Goal: Navigation & Orientation: Find specific page/section

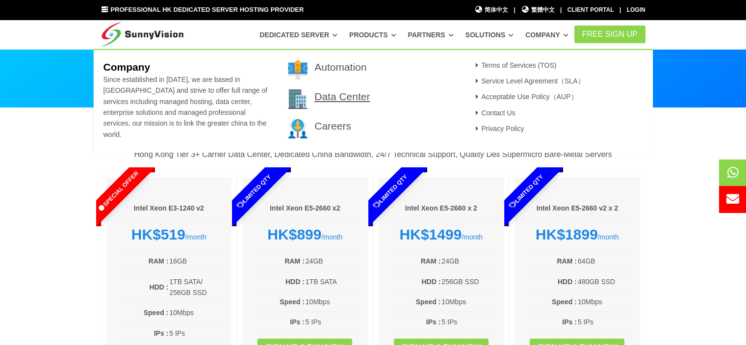
click at [341, 95] on link "Data Center" at bounding box center [341, 96] width 55 height 11
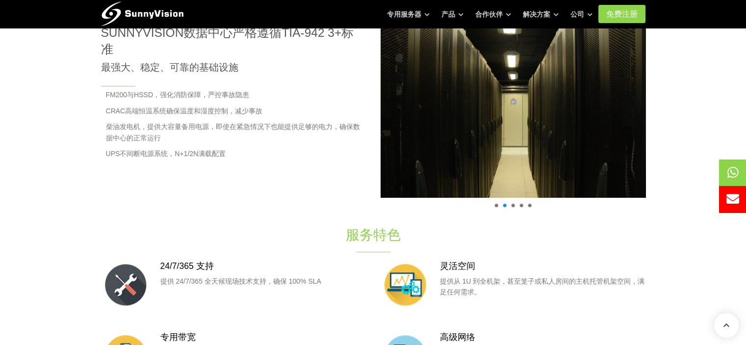
scroll to position [465, 0]
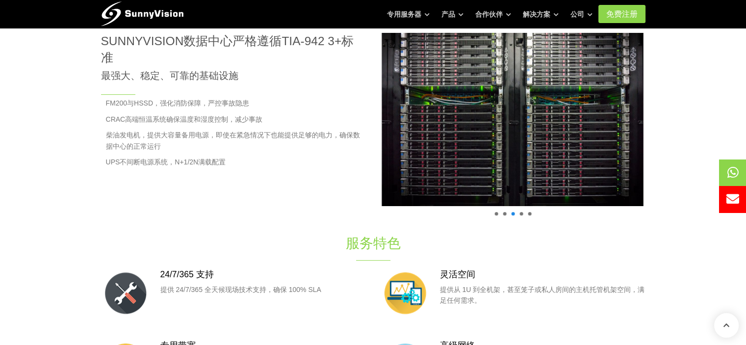
click at [530, 213] on span at bounding box center [529, 213] width 3 height 3
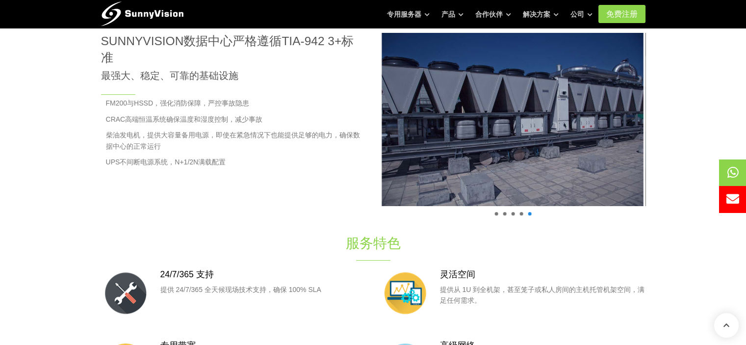
click at [522, 213] on span at bounding box center [521, 213] width 3 height 3
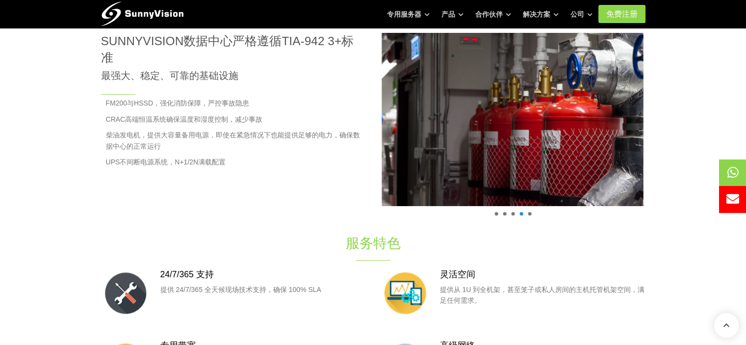
click at [508, 213] on ul at bounding box center [513, 213] width 42 height 3
click at [504, 213] on span at bounding box center [504, 213] width 3 height 3
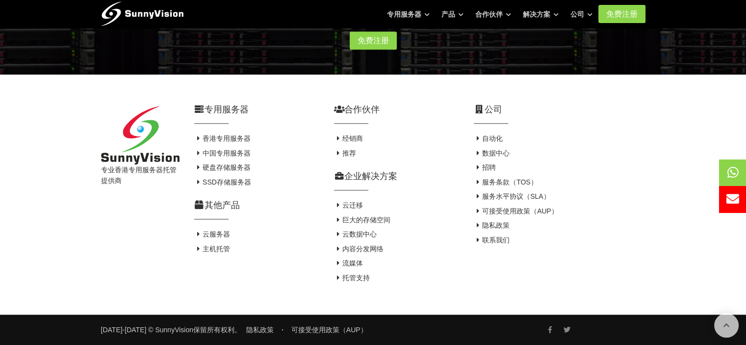
scroll to position [1098, 0]
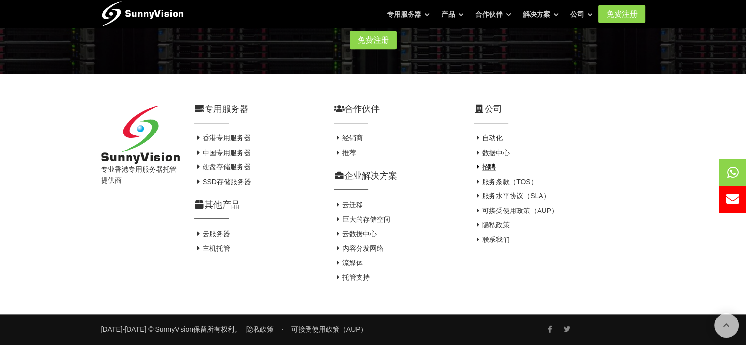
click at [487, 166] on font "招聘" at bounding box center [489, 167] width 14 height 8
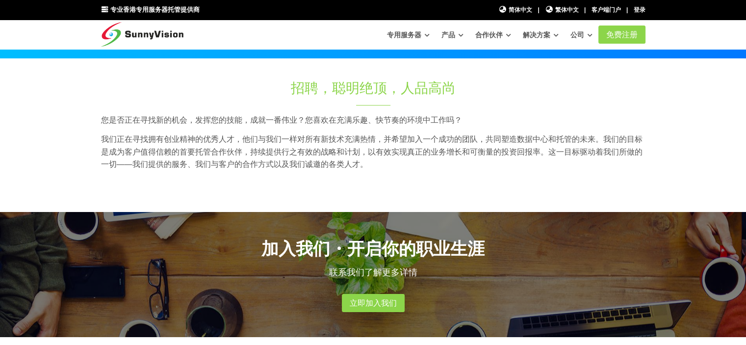
scroll to position [49, 0]
click at [374, 301] on font "立即加入我们" at bounding box center [373, 303] width 47 height 8
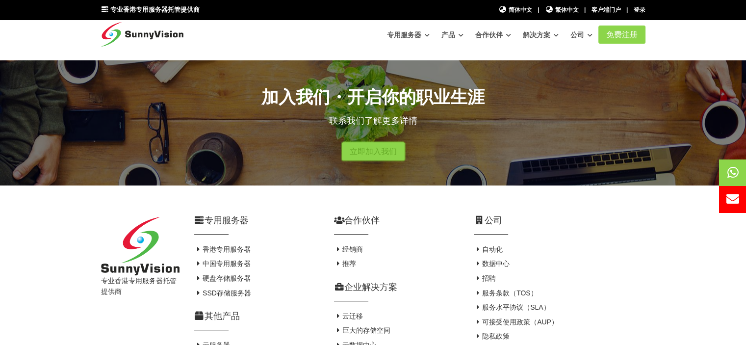
scroll to position [313, 0]
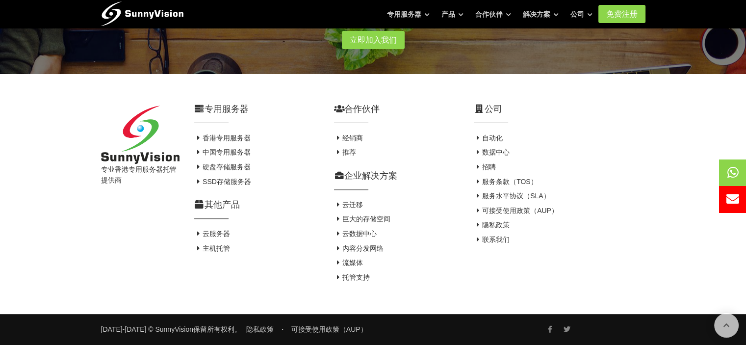
click at [144, 18] on img at bounding box center [142, 12] width 83 height 25
